Goal: Information Seeking & Learning: Learn about a topic

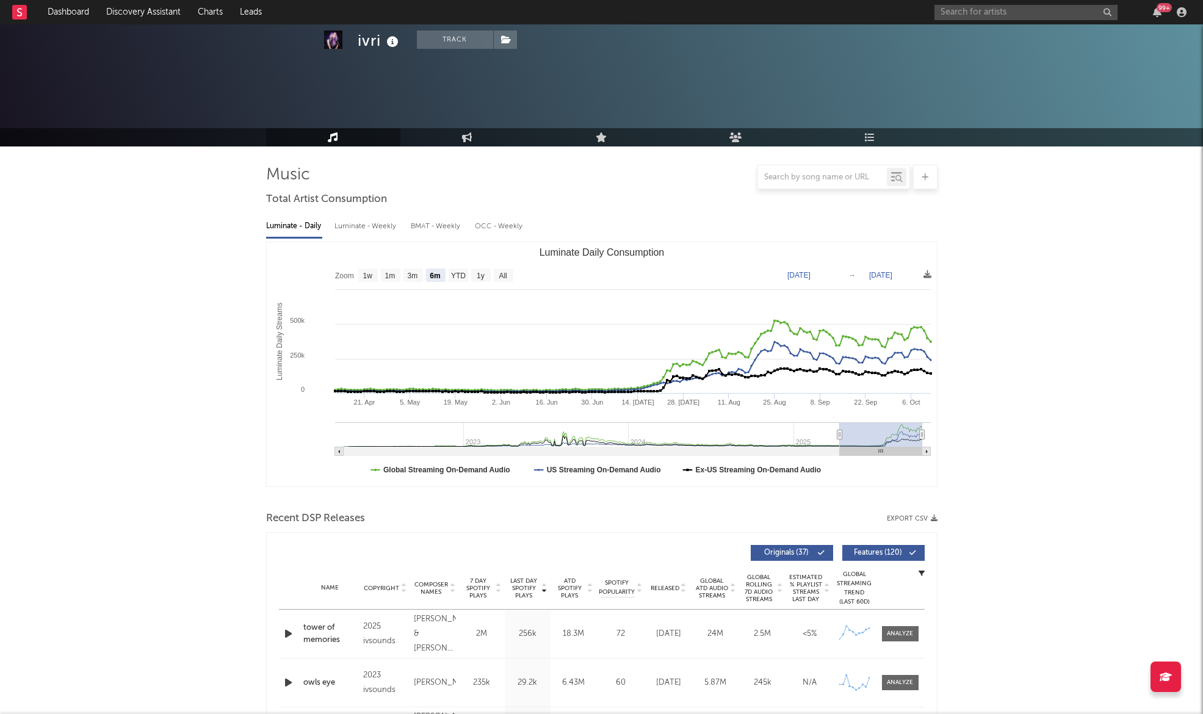
select select "6m"
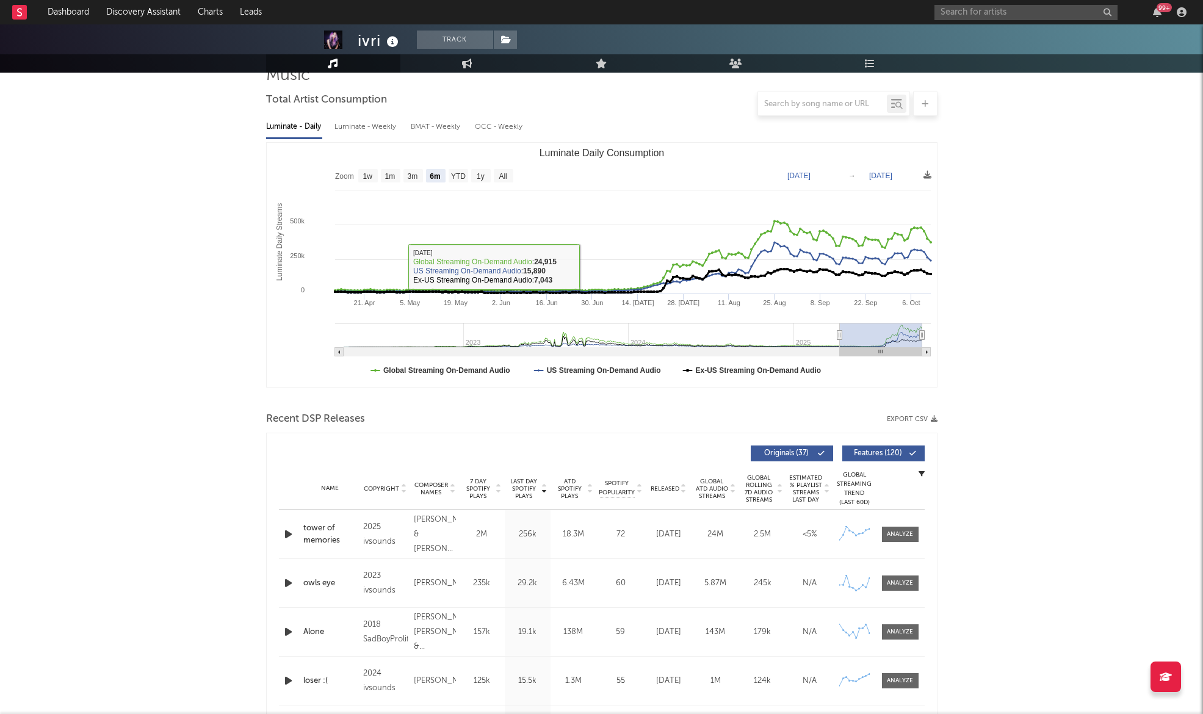
scroll to position [98, 0]
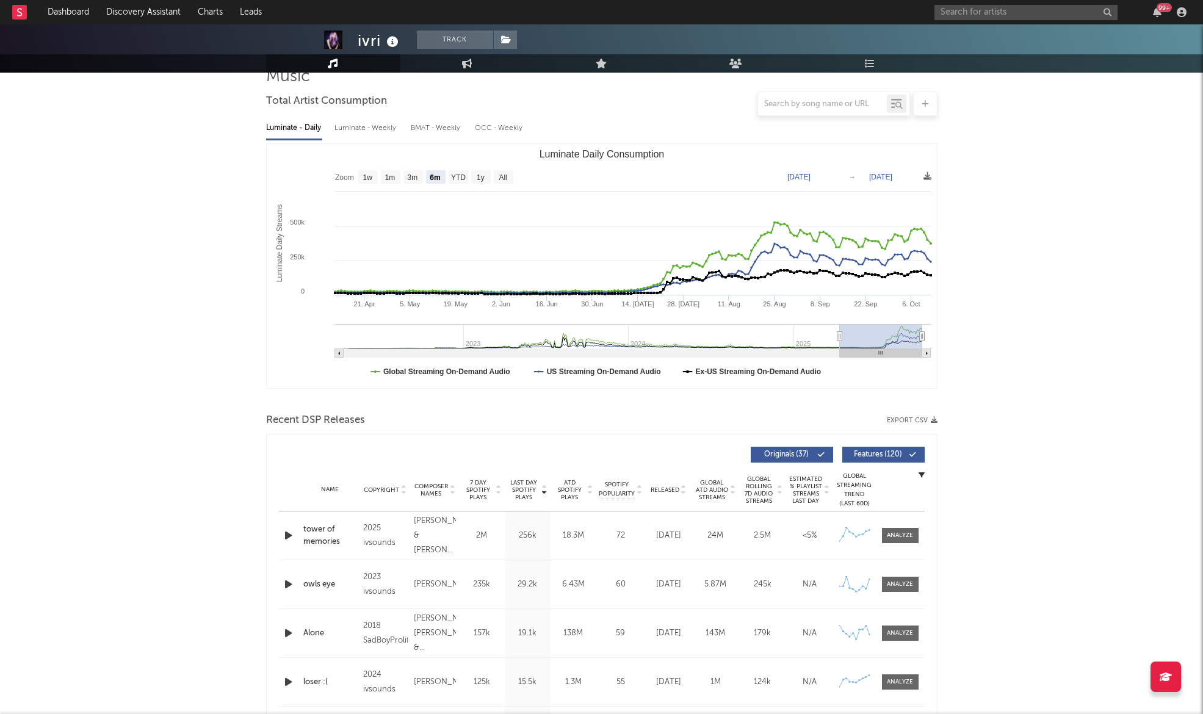
click at [384, 126] on div "Luminate - Weekly" at bounding box center [367, 128] width 64 height 21
select select "1w"
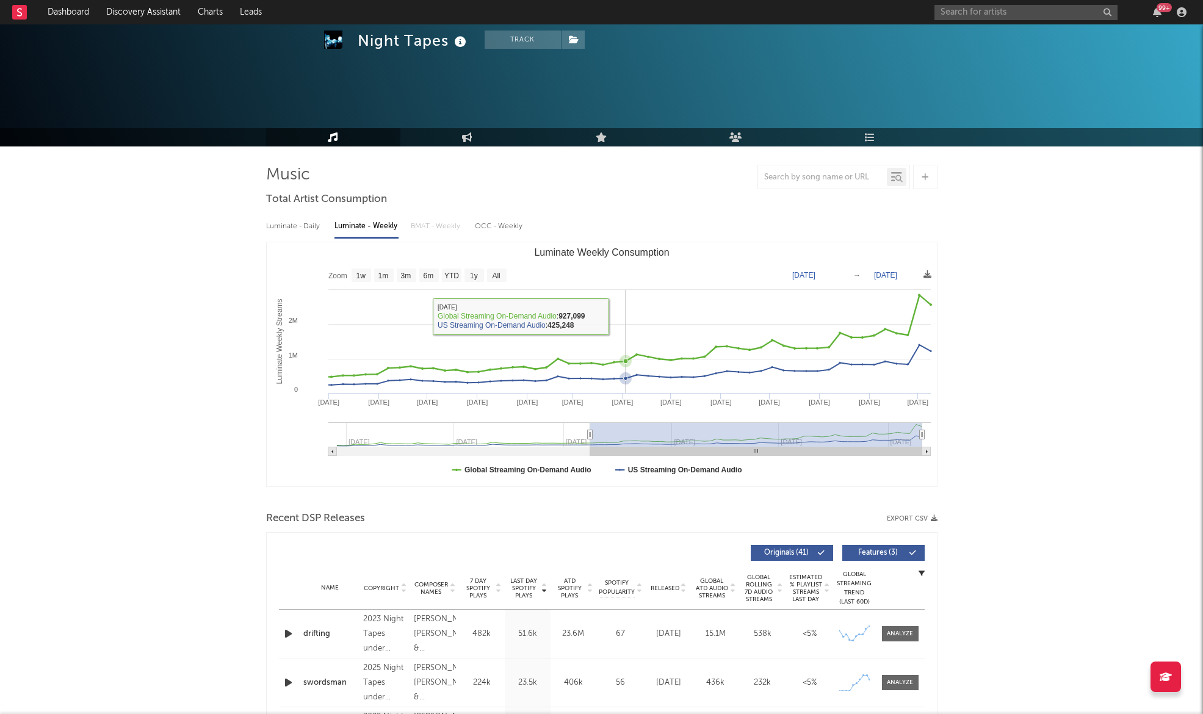
select select "1y"
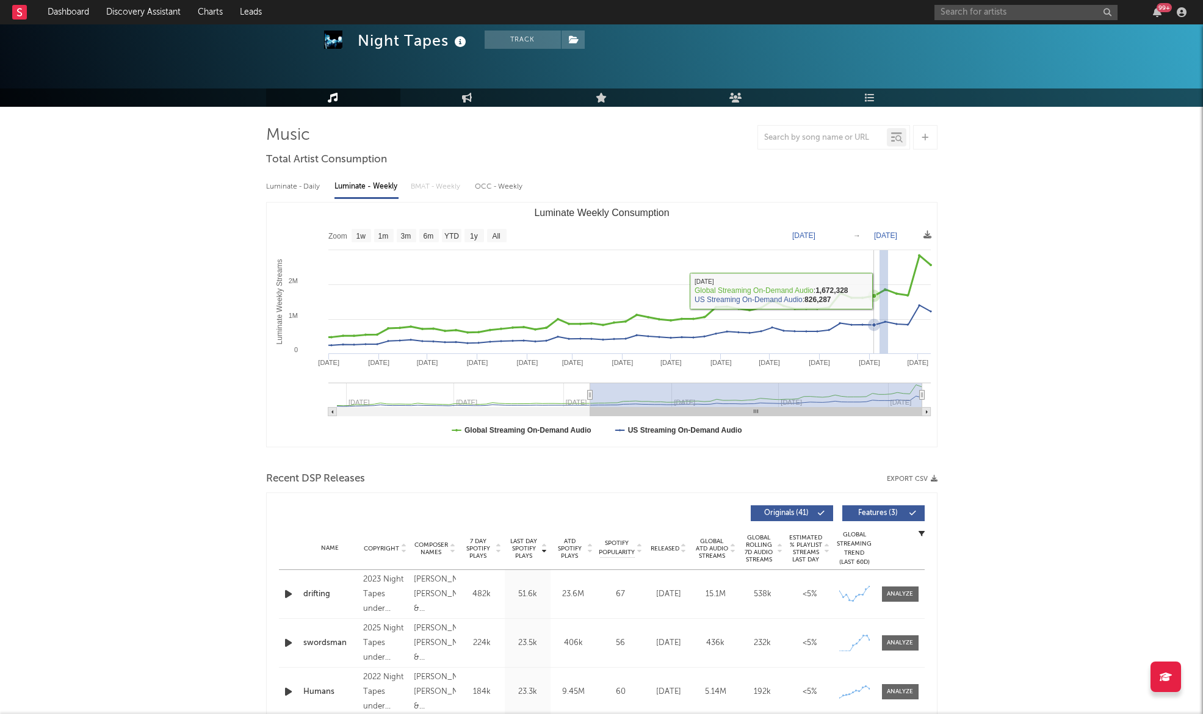
drag, startPoint x: 888, startPoint y: 288, endPoint x: 878, endPoint y: 275, distance: 16.3
type input "2025-09-06"
type input "2025-09-12"
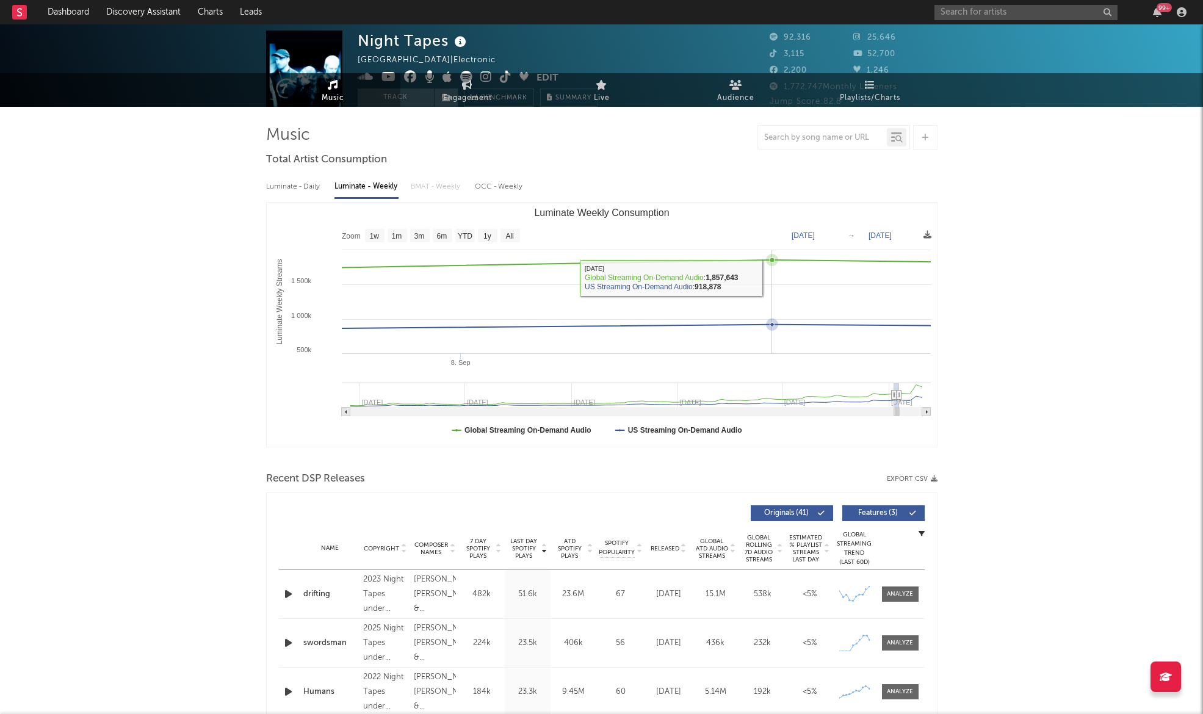
scroll to position [0, 0]
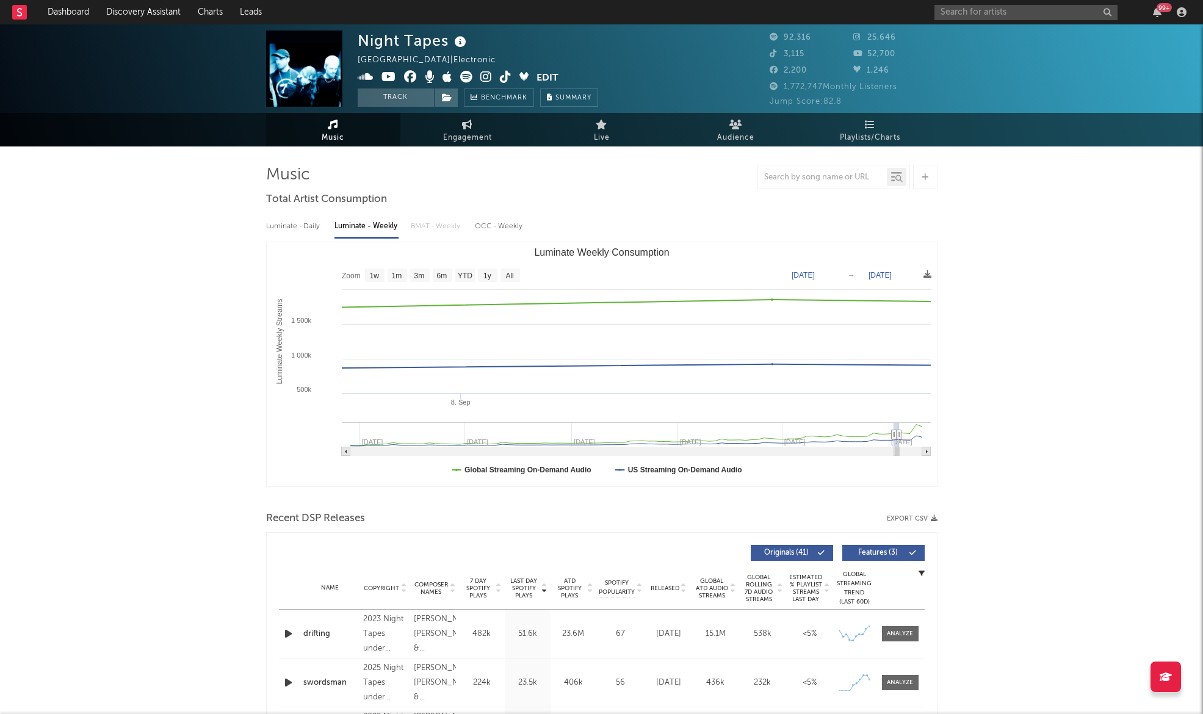
type input "2025-08-28"
select select "1m"
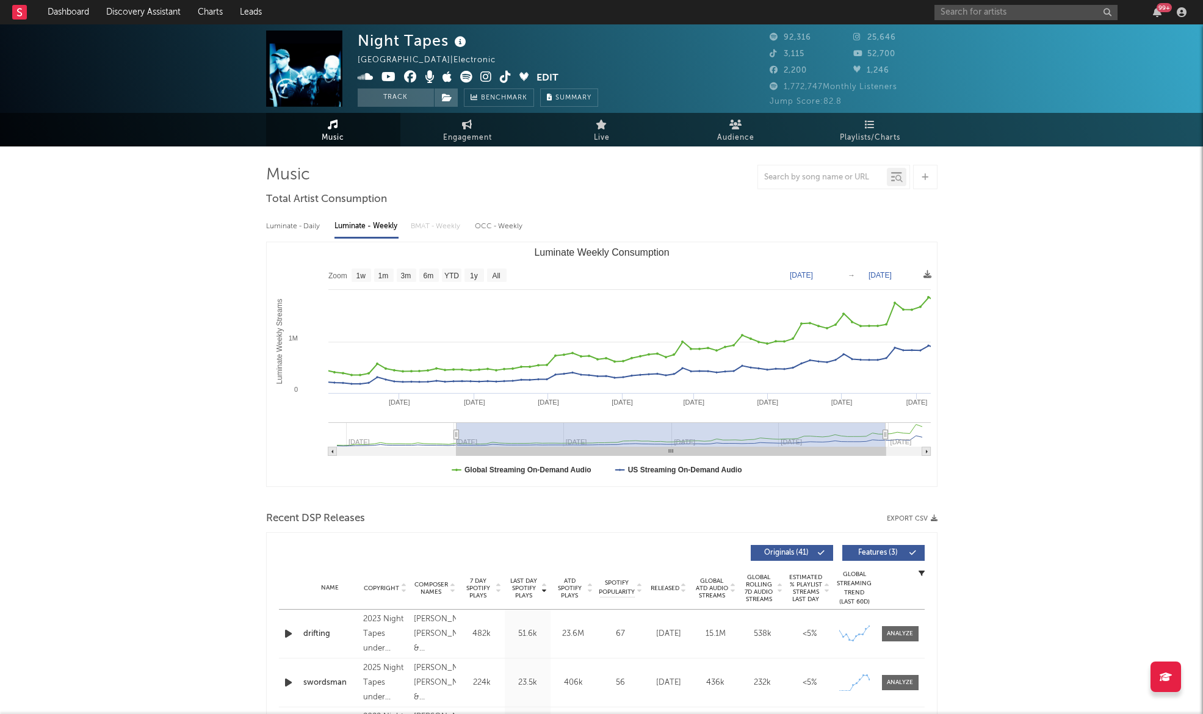
type input "2024-05-02"
drag, startPoint x: 893, startPoint y: 432, endPoint x: 455, endPoint y: 465, distance: 439.0
click at [455, 465] on icon "Created with Highcharts 10.3.3 Luminate Weekly Streams Luminate Weekly Consumpt…" at bounding box center [602, 364] width 670 height 244
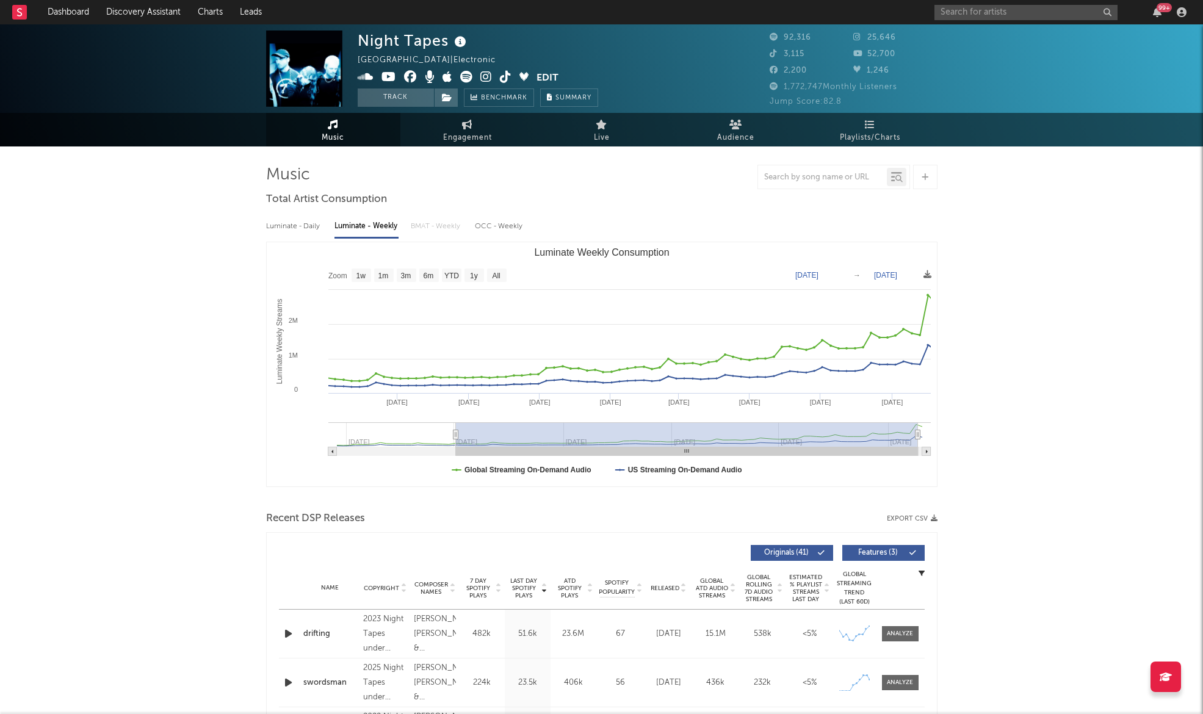
type input "[DATE]"
drag, startPoint x: 885, startPoint y: 434, endPoint x: 966, endPoint y: 420, distance: 82.4
click at [510, 228] on div "OCC - Weekly" at bounding box center [499, 226] width 49 height 21
select select "6m"
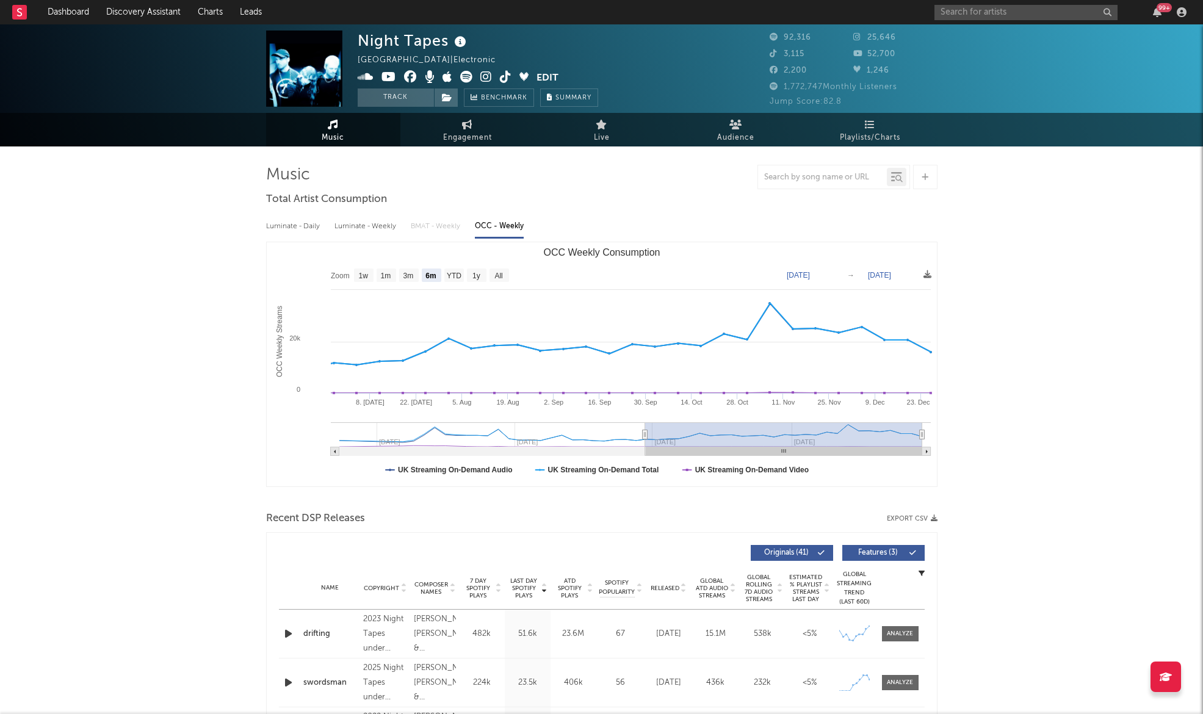
click at [367, 227] on div "Luminate - Weekly" at bounding box center [367, 226] width 64 height 21
select select "6m"
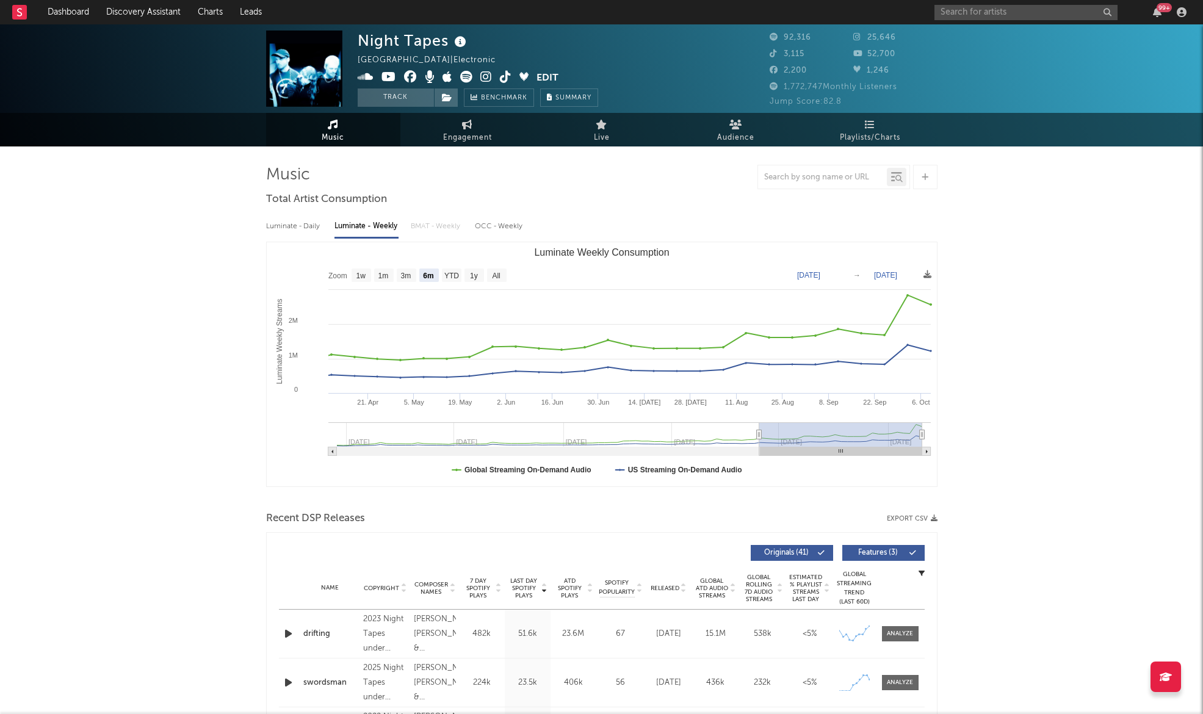
click at [295, 219] on div "Luminate - Daily" at bounding box center [294, 226] width 56 height 21
select select "6m"
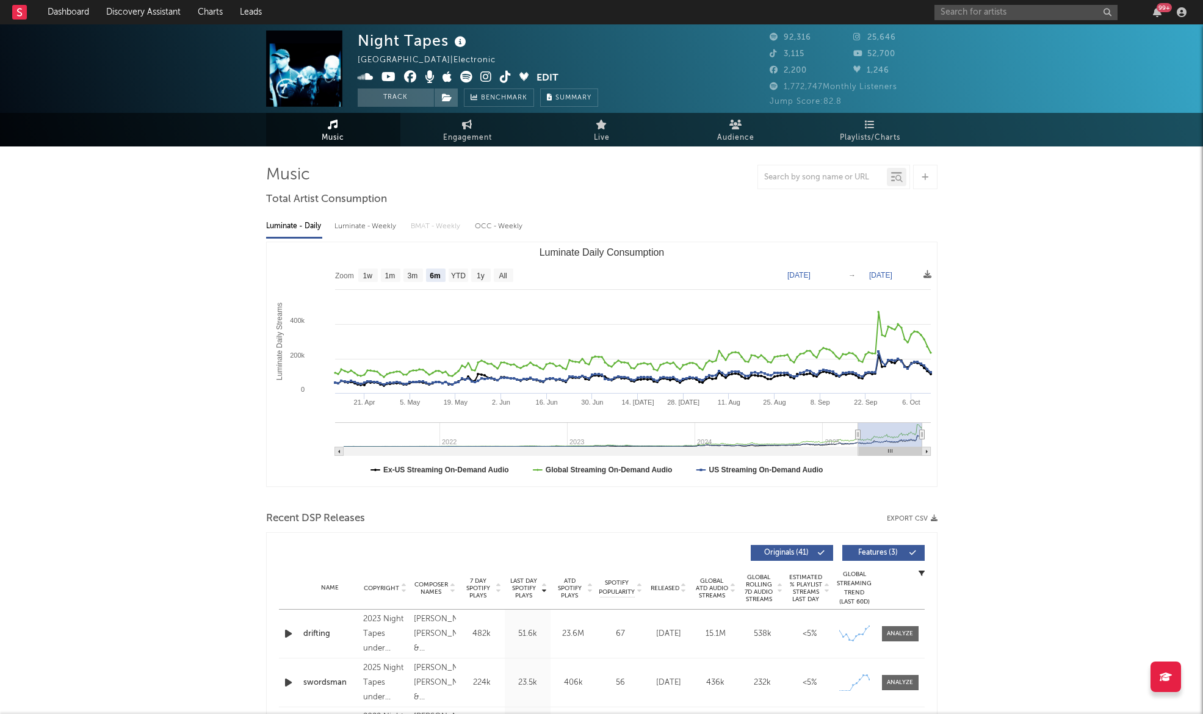
click at [339, 222] on div "Luminate - Weekly" at bounding box center [367, 226] width 64 height 21
select select "6m"
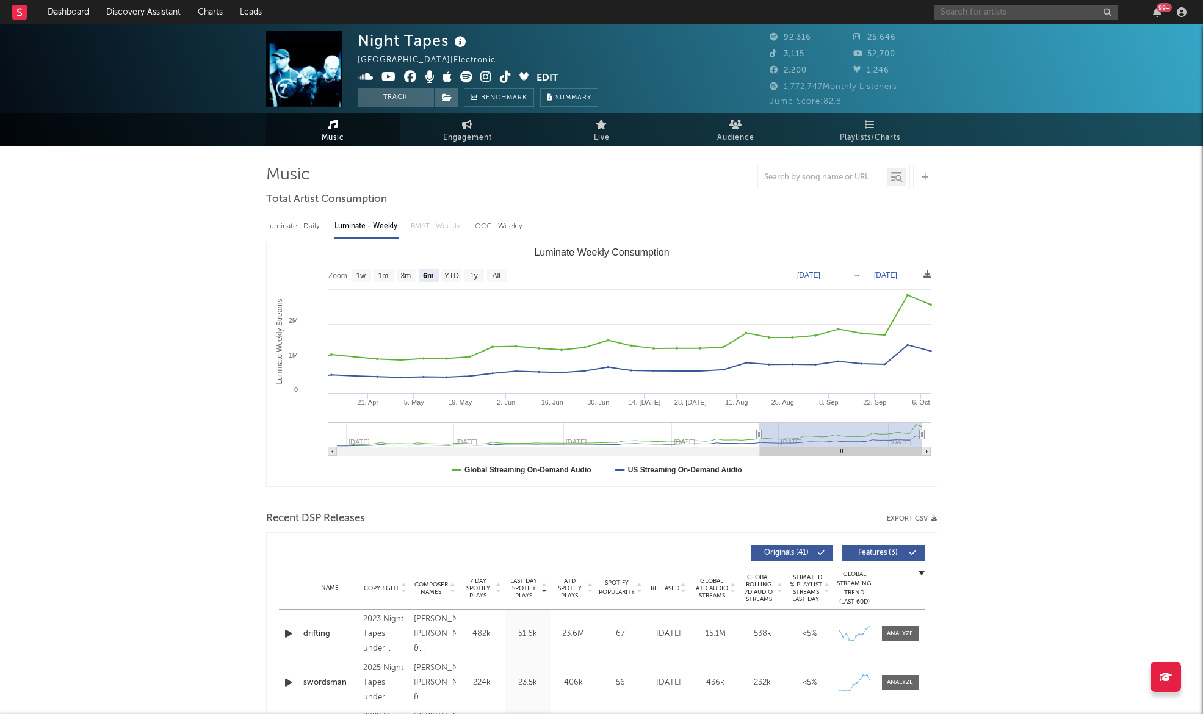
click at [1002, 13] on input "text" at bounding box center [1026, 12] width 183 height 15
click at [957, 7] on input "text" at bounding box center [1026, 12] width 183 height 15
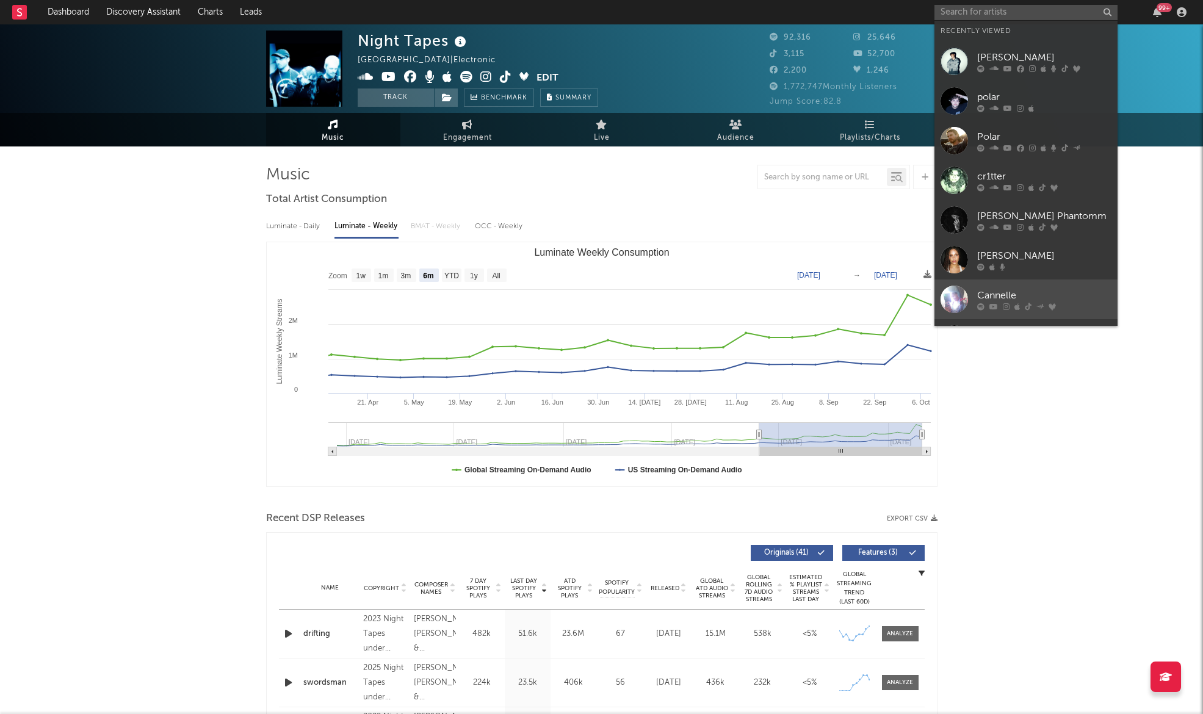
click at [1023, 300] on div "Cannelle" at bounding box center [1044, 295] width 134 height 15
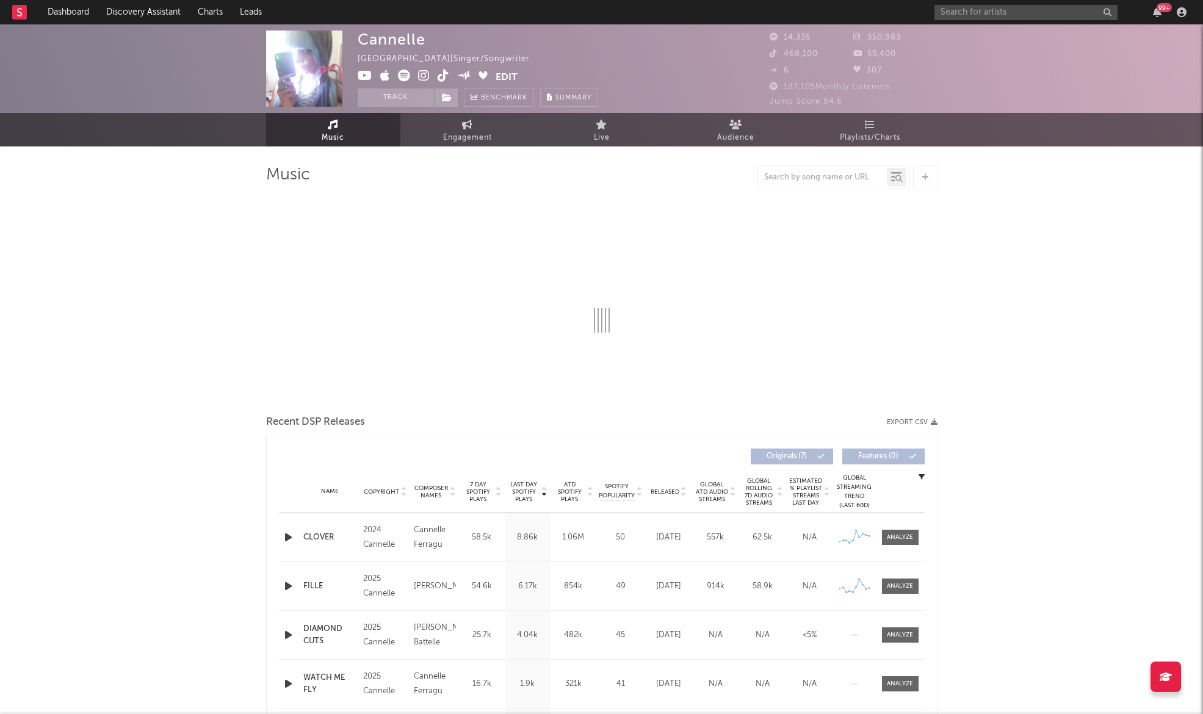
select select "1w"
